Goal: Information Seeking & Learning: Learn about a topic

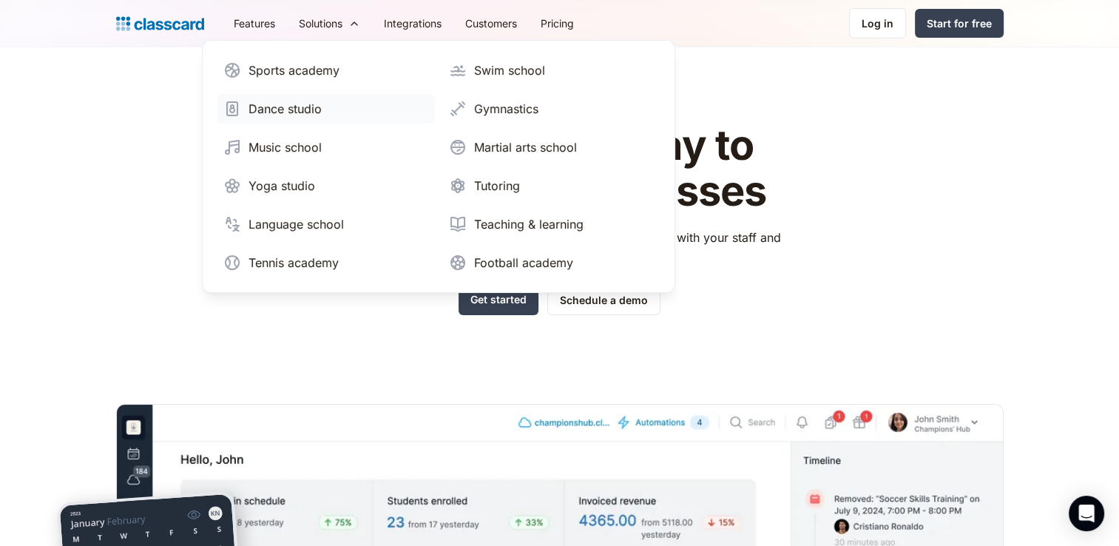
click at [300, 96] on link "Dance studio" at bounding box center [325, 109] width 217 height 30
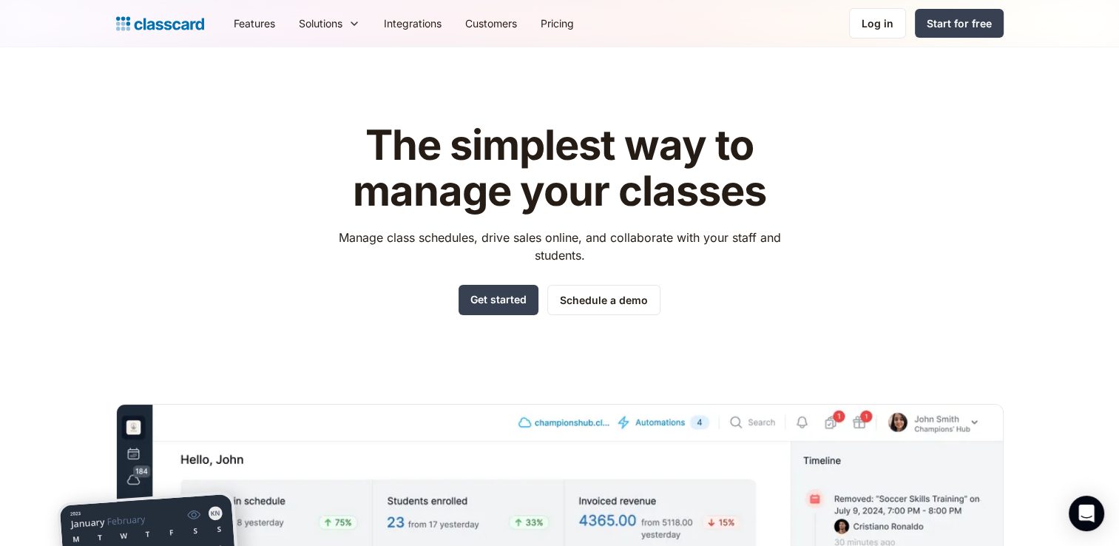
click at [319, 127] on div "The simplest way to manage your classes Manage class schedules, drive sales onl…" at bounding box center [559, 447] width 887 height 696
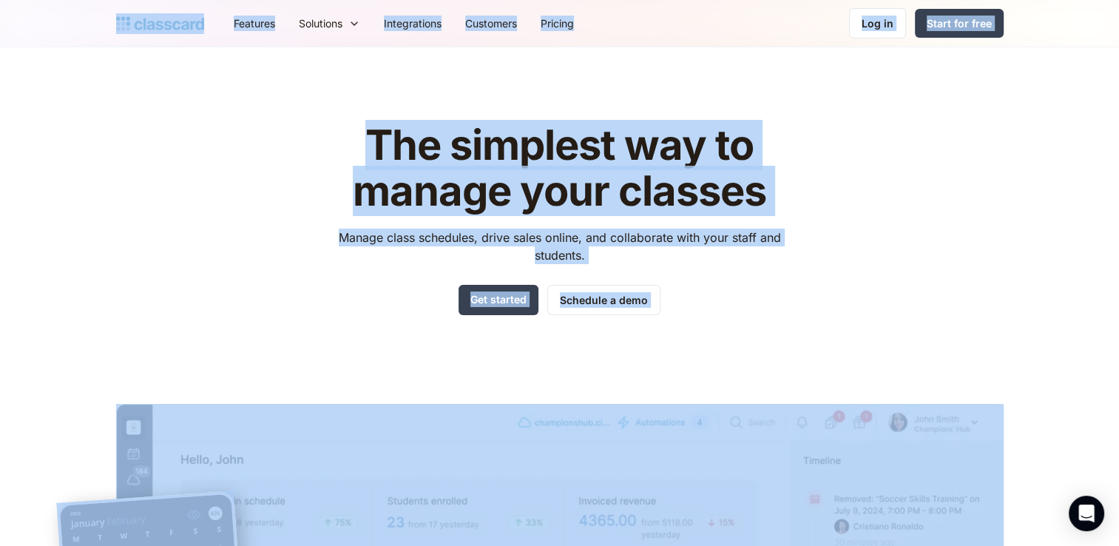
copy body "Features Resources Blog The latest industry news, updates and info. Customer st…"
click at [546, 23] on link "Pricing" at bounding box center [557, 23] width 57 height 33
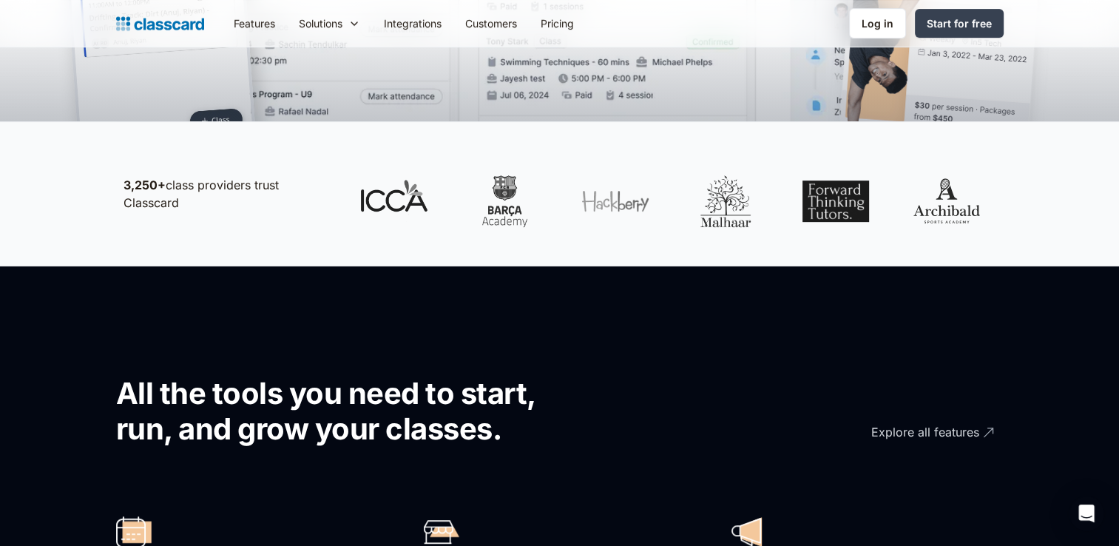
scroll to position [532, 0]
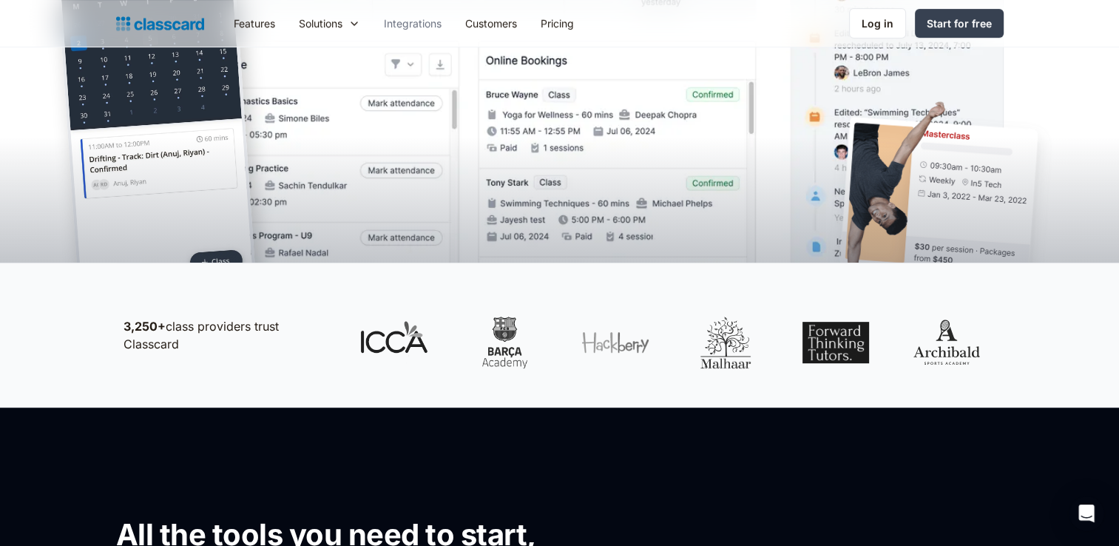
click at [420, 24] on link "Integrations" at bounding box center [412, 23] width 81 height 33
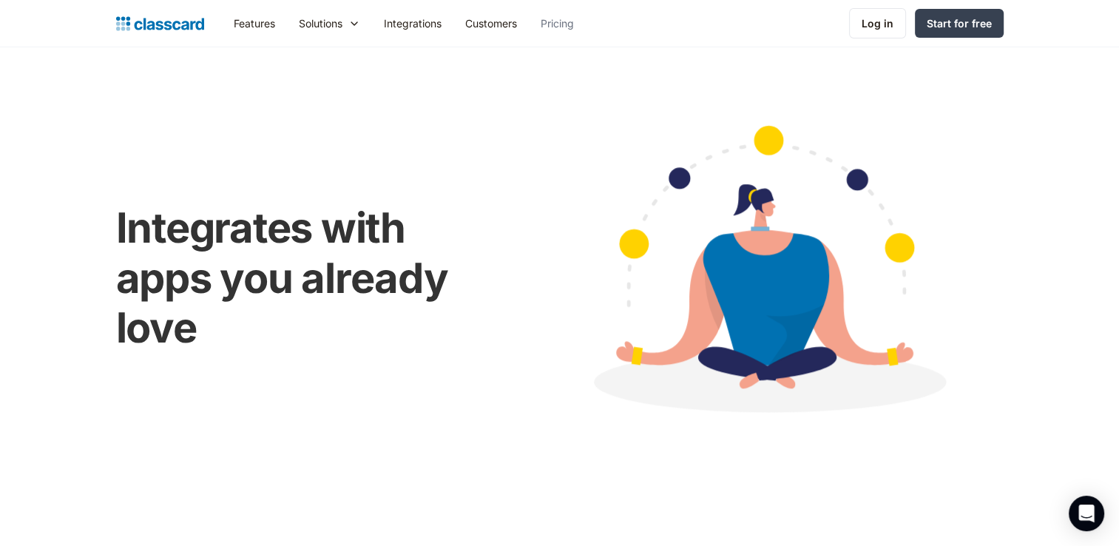
click at [555, 24] on link "Pricing" at bounding box center [557, 23] width 57 height 33
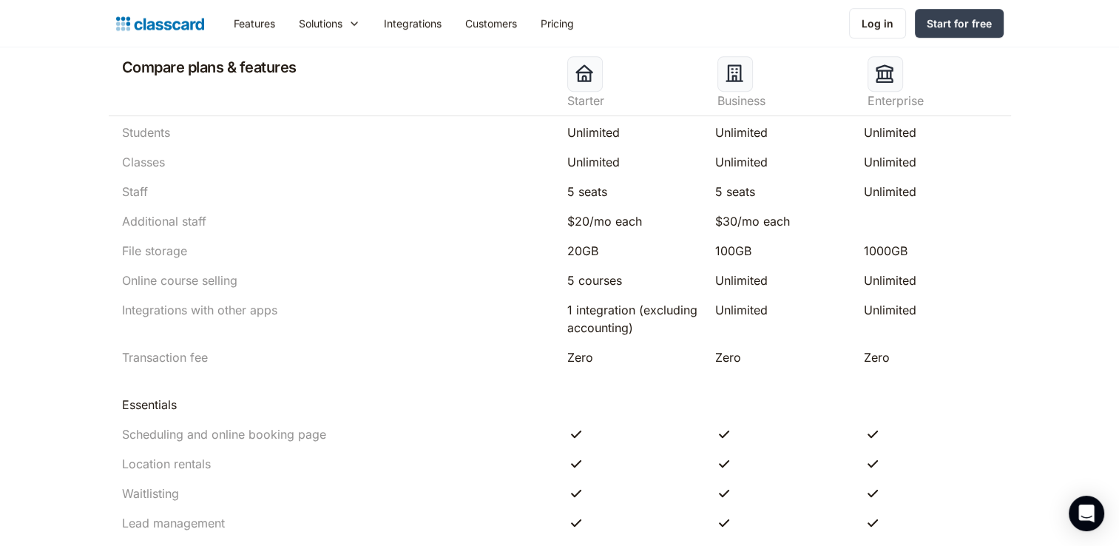
scroll to position [566, 0]
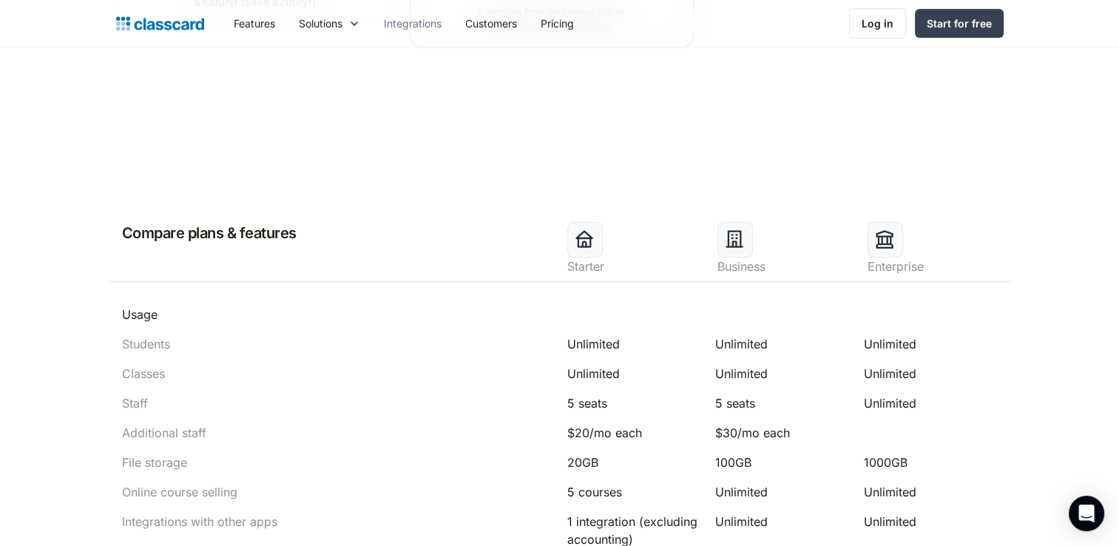
click at [402, 18] on link "Integrations" at bounding box center [412, 23] width 81 height 33
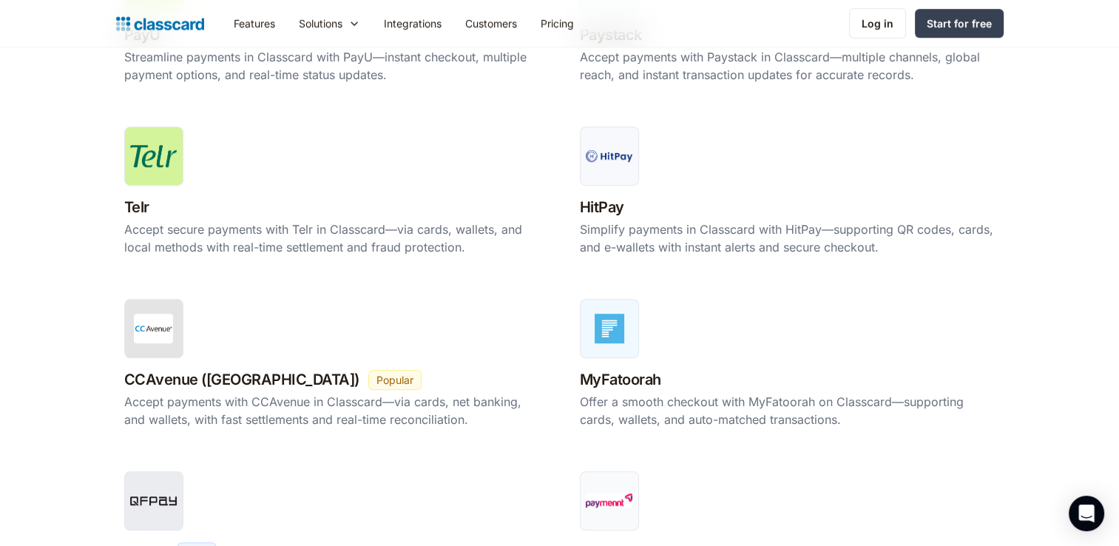
scroll to position [295, 0]
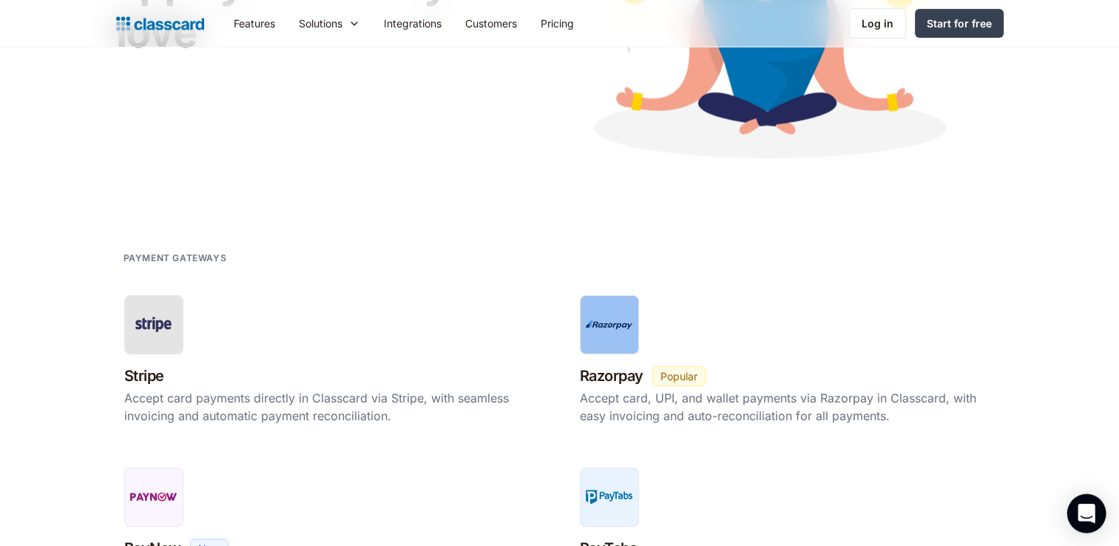
click at [1082, 506] on icon "Open Intercom Messenger" at bounding box center [1085, 512] width 17 height 19
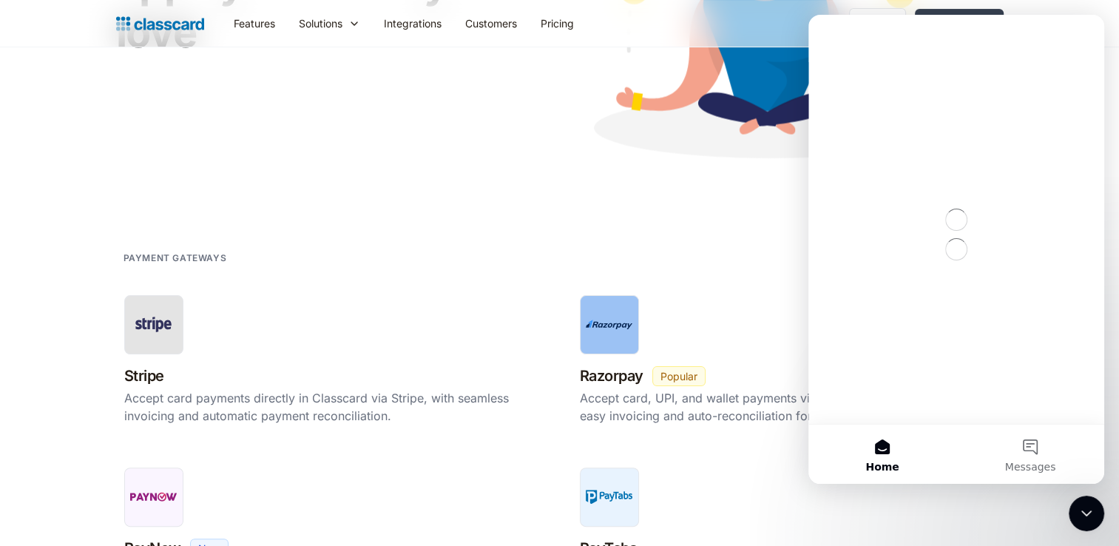
scroll to position [0, 0]
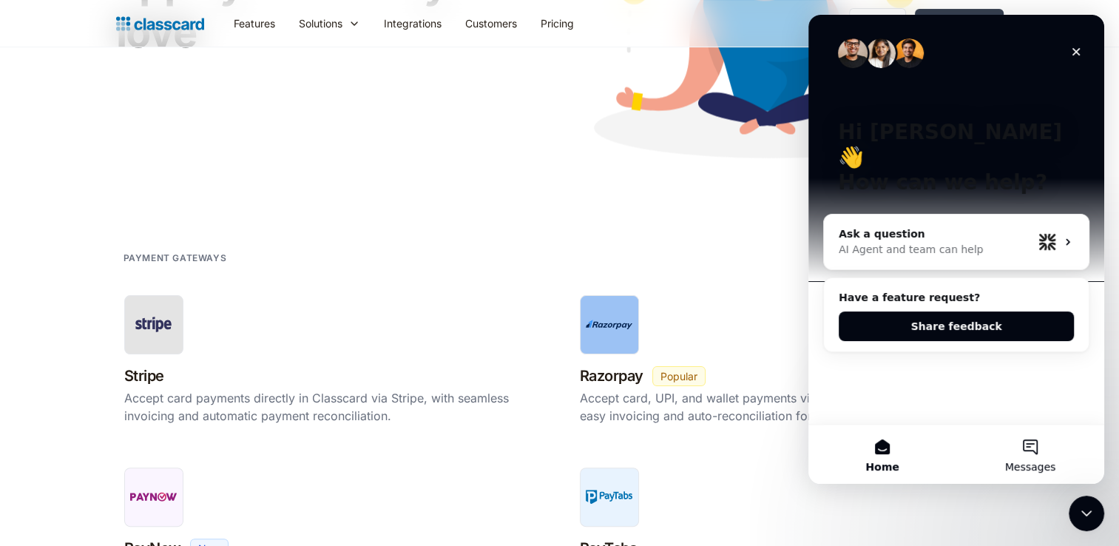
click at [1018, 438] on button "Messages" at bounding box center [1030, 453] width 148 height 59
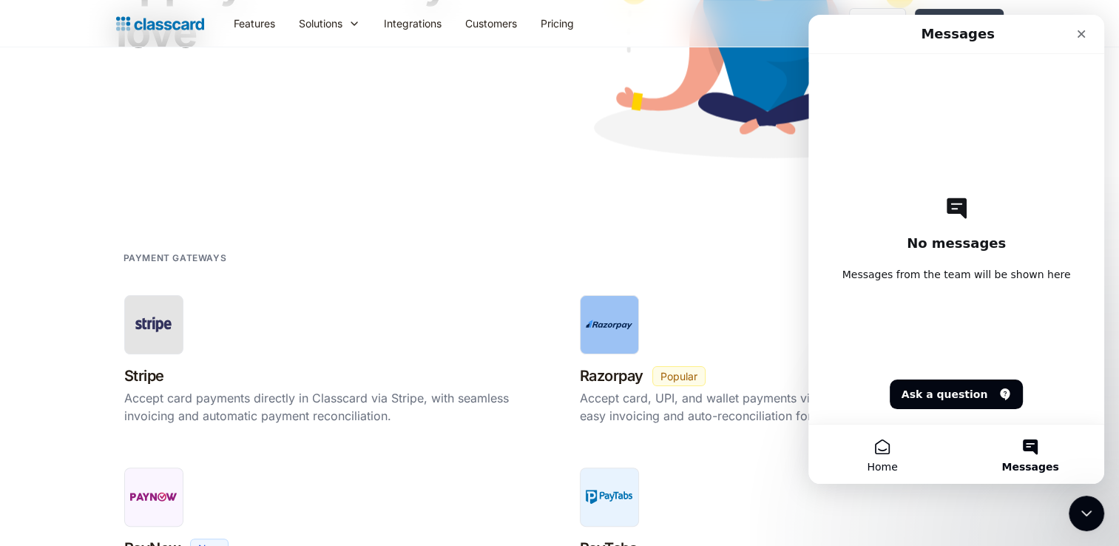
click at [861, 441] on button "Home" at bounding box center [882, 453] width 148 height 59
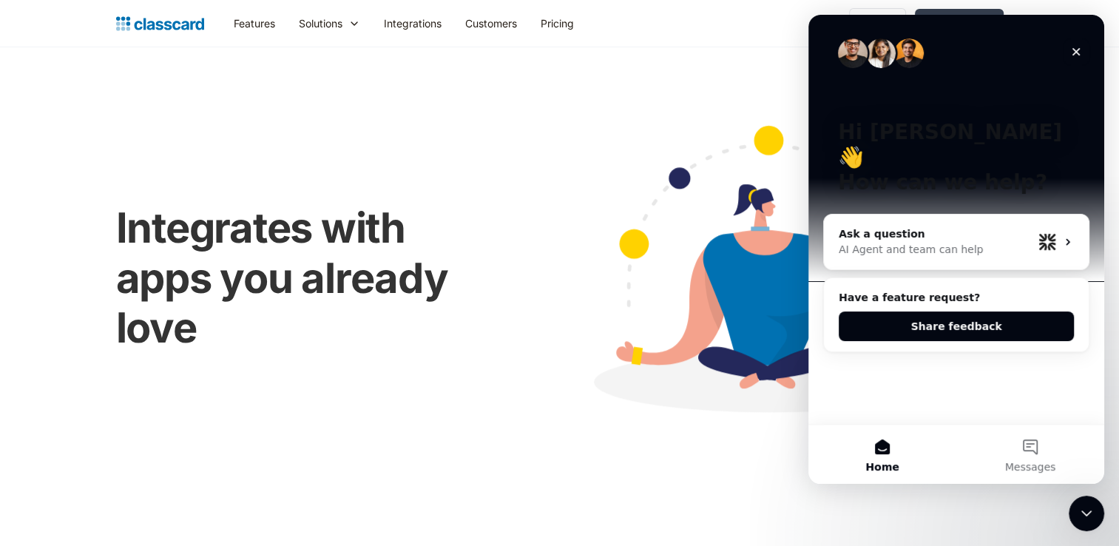
click at [1076, 50] on icon "Close" at bounding box center [1076, 52] width 12 height 12
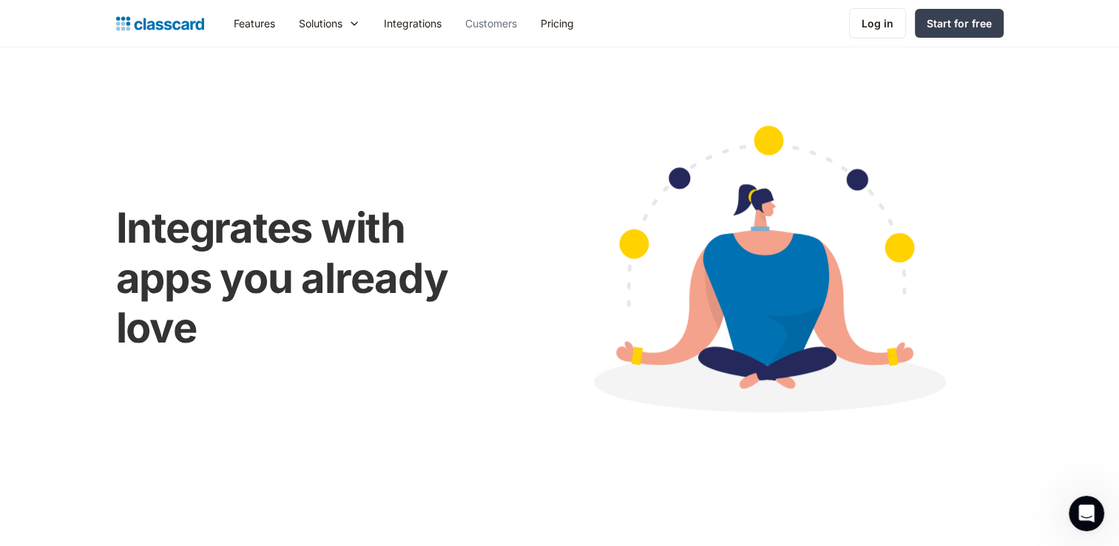
click at [512, 32] on link "Customers" at bounding box center [490, 23] width 75 height 33
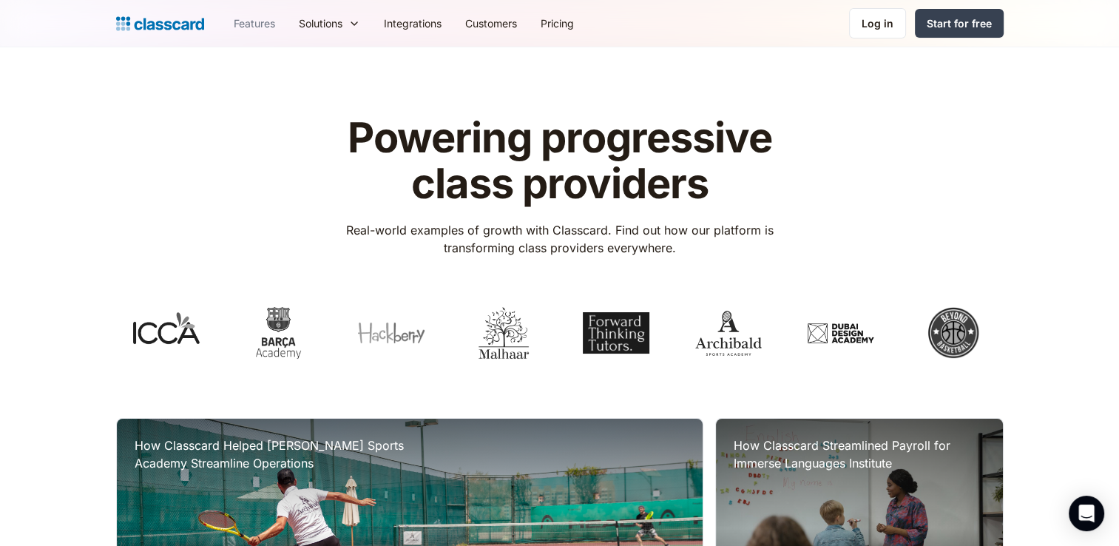
click at [272, 38] on link "Features" at bounding box center [254, 23] width 65 height 33
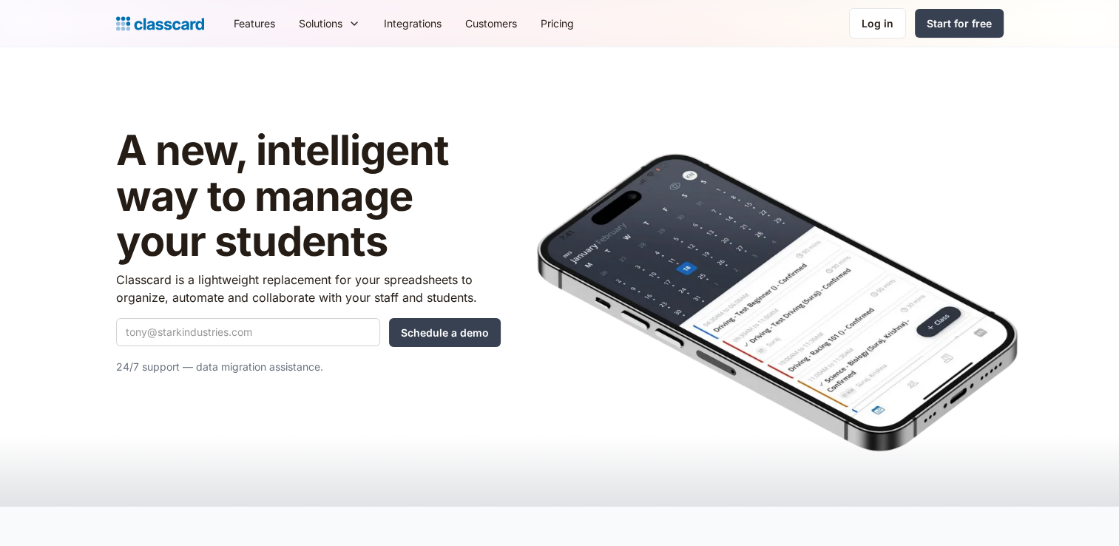
drag, startPoint x: 0, startPoint y: 0, endPoint x: 413, endPoint y: 356, distance: 545.7
click at [413, 356] on div "A new, intelligent way to manage your students Classcard is a lightweight repla…" at bounding box center [308, 258] width 384 height 260
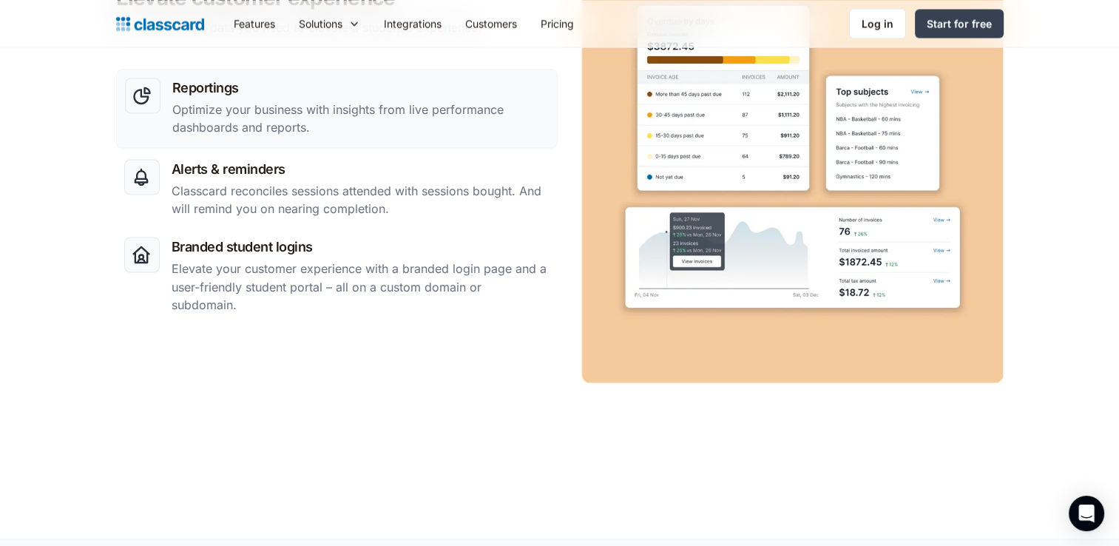
scroll to position [2543, 0]
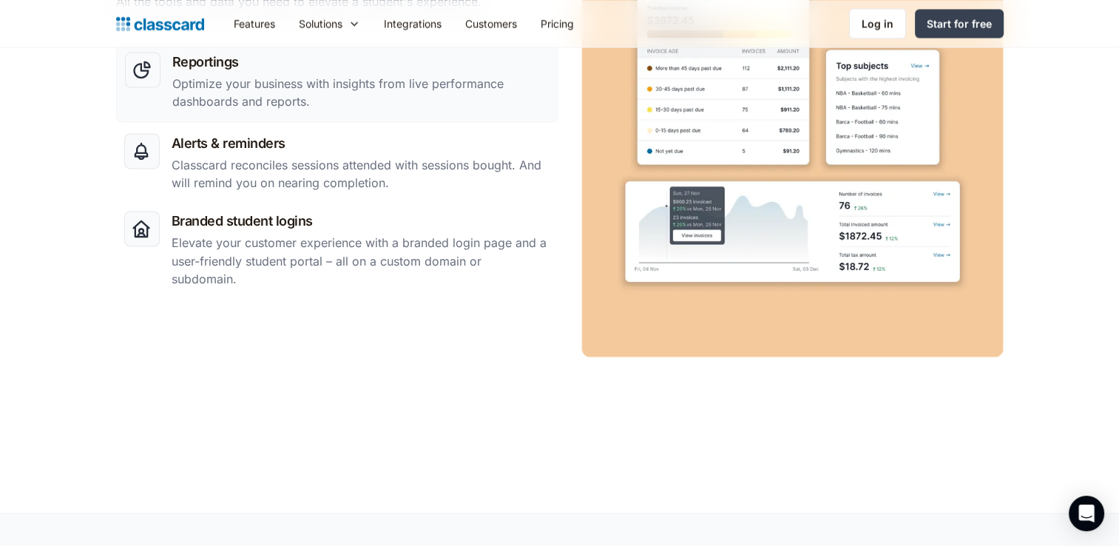
click at [176, 24] on img "home" at bounding box center [160, 23] width 88 height 21
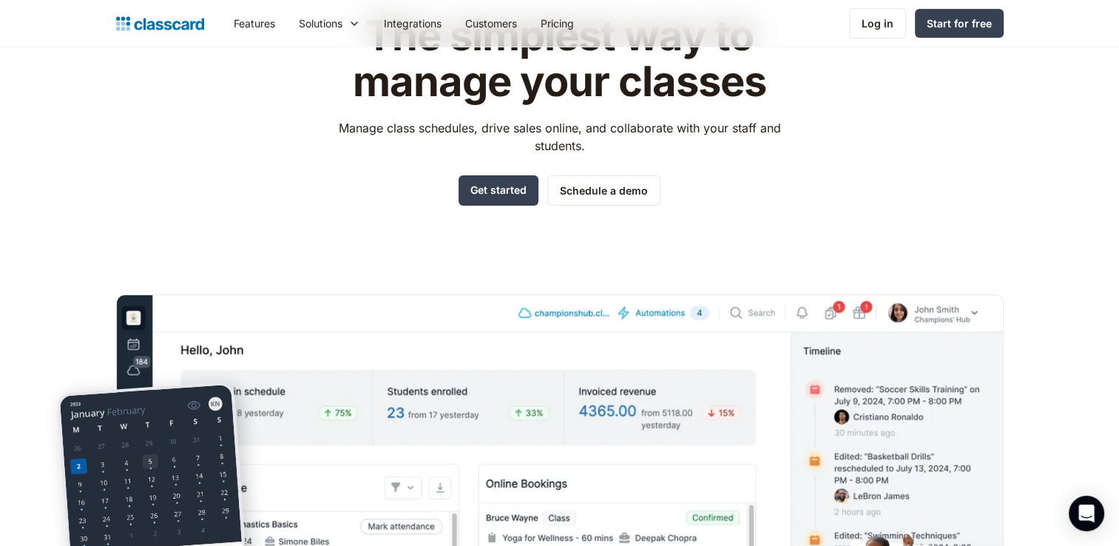
scroll to position [226, 0]
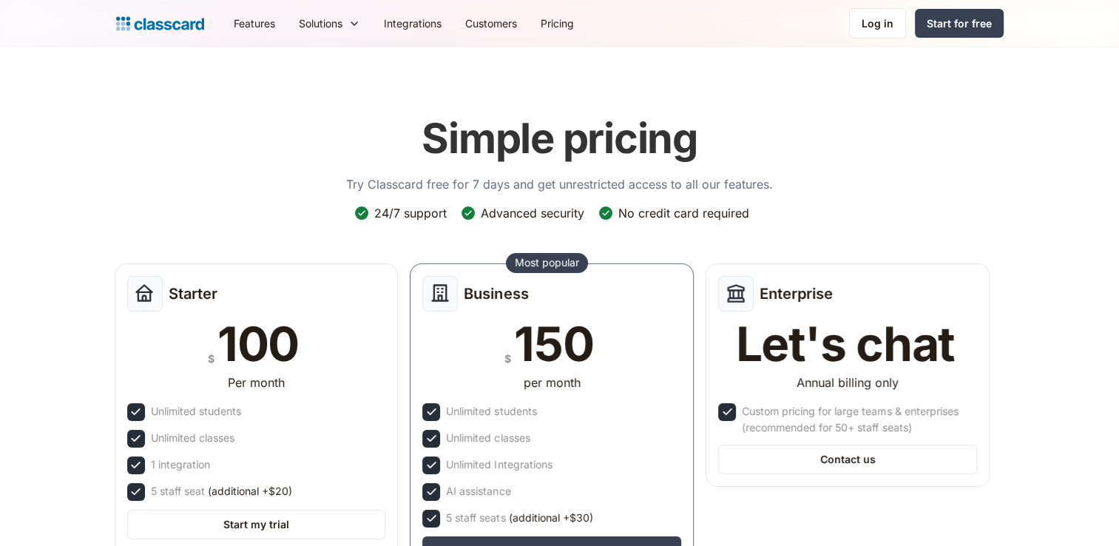
click at [319, 220] on div "Simple pricing Try Classcard free for 7 days and get unrestricted access to all…" at bounding box center [559, 363] width 887 height 529
click at [180, 19] on img "home" at bounding box center [160, 23] width 88 height 21
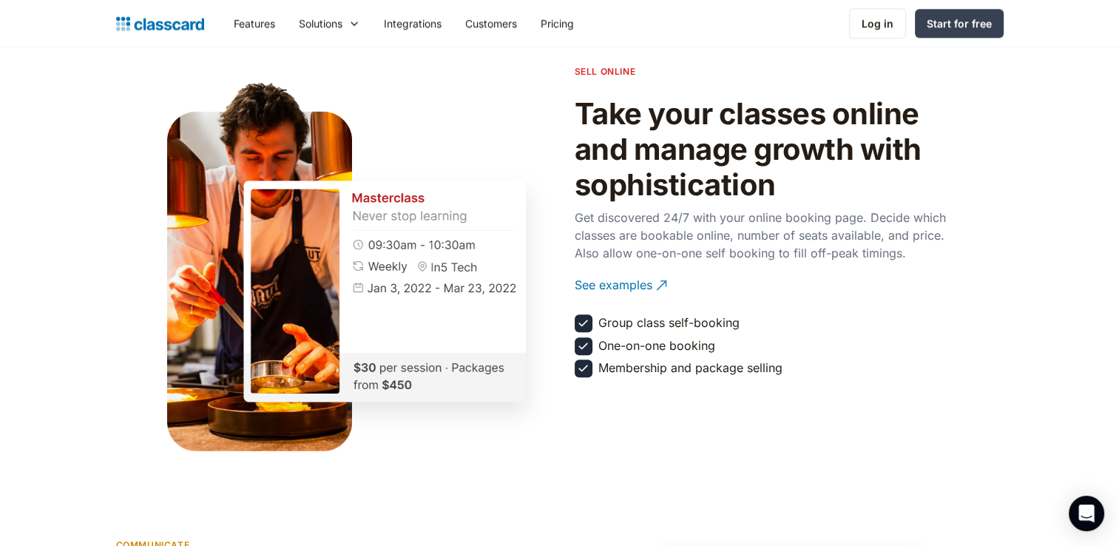
scroll to position [1628, 0]
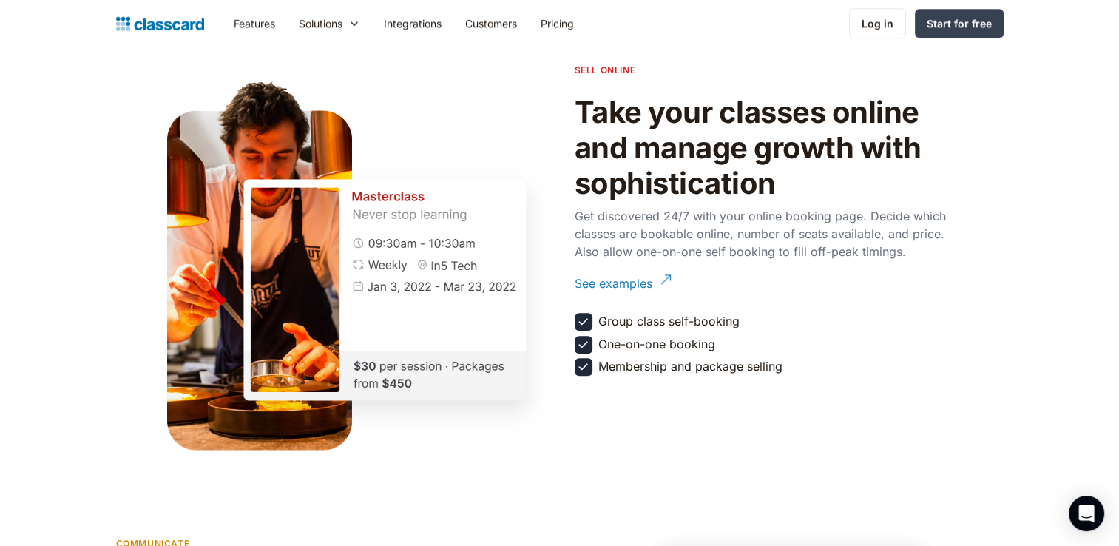
click at [635, 291] on link "See examples" at bounding box center [766, 283] width 384 height 41
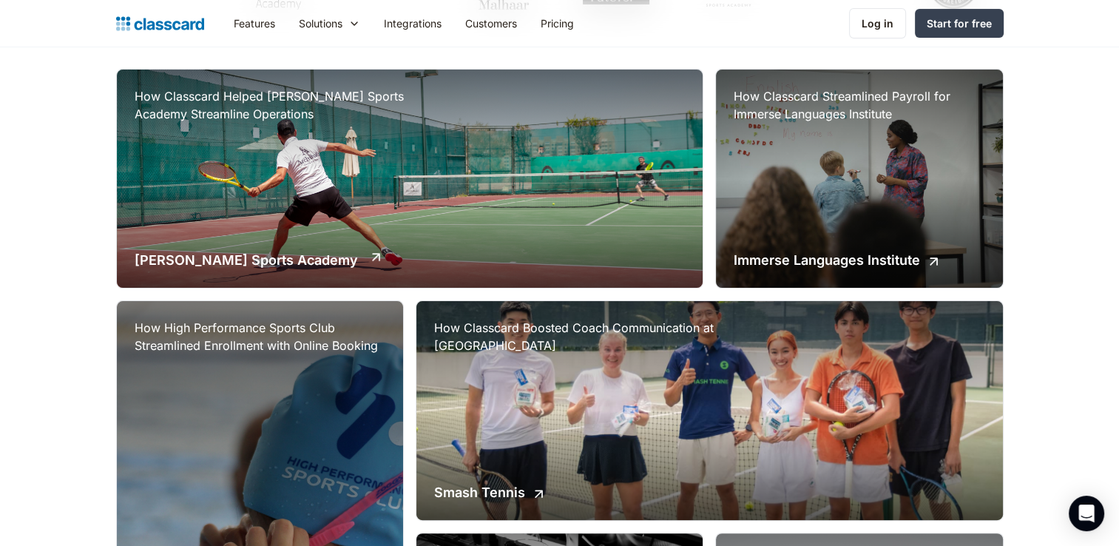
scroll to position [350, 0]
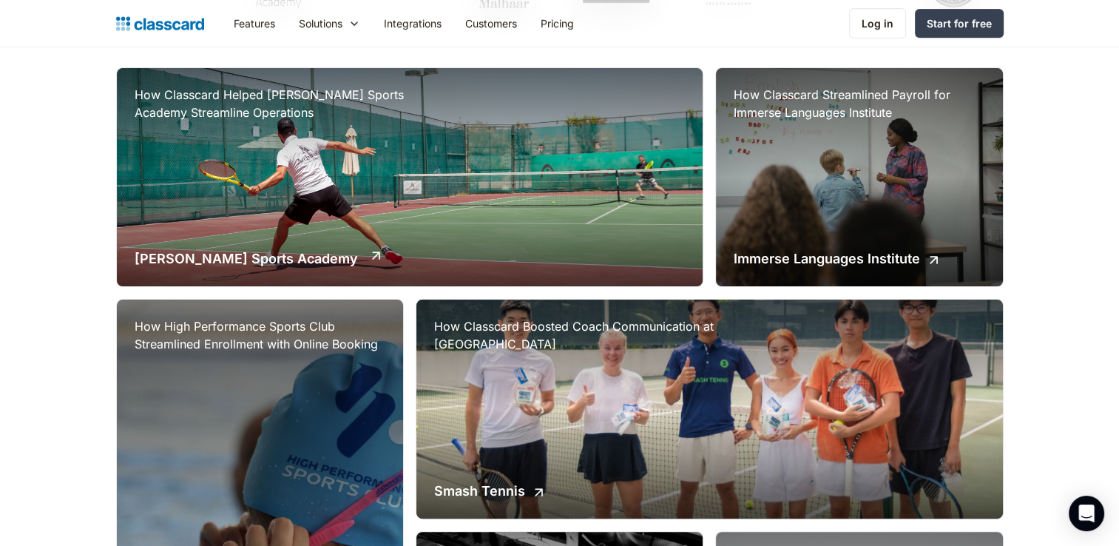
click at [404, 231] on div "How Classcard Helped Archibald Sports Academy Streamline Operations Archibald S…" at bounding box center [410, 177] width 586 height 218
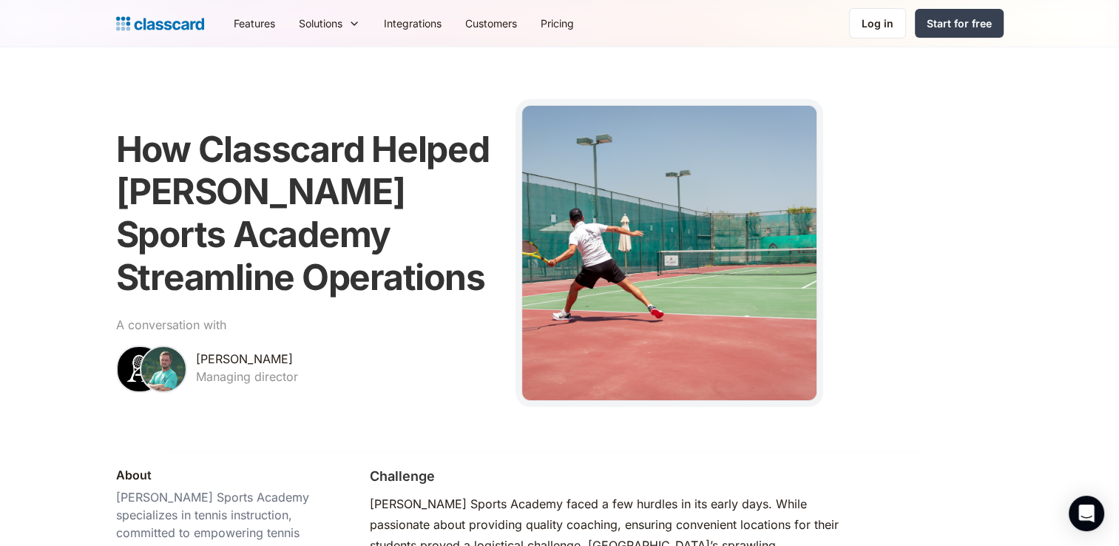
click at [639, 243] on div at bounding box center [669, 253] width 296 height 296
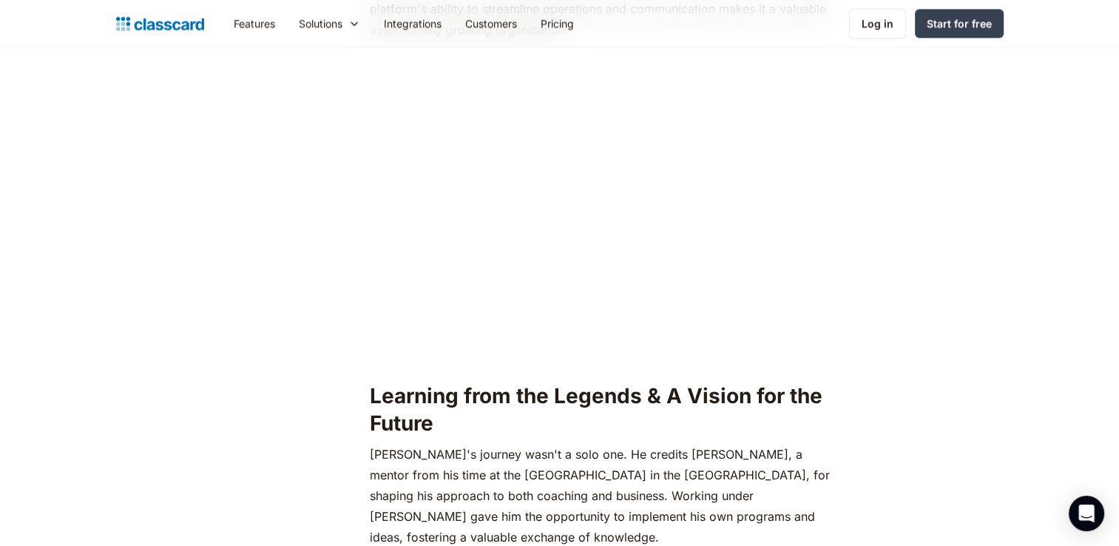
scroll to position [1803, 0]
